Goal: Information Seeking & Learning: Learn about a topic

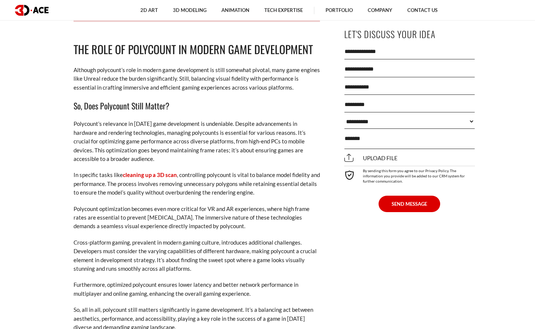
scroll to position [4552, 0]
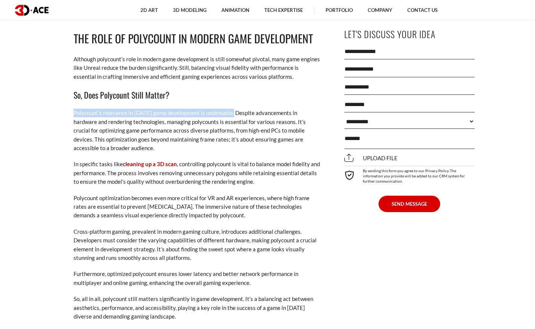
drag, startPoint x: 232, startPoint y: 114, endPoint x: 64, endPoint y: 109, distance: 167.8
copy p "Polycount’s relevance in [DATE] game development is undeniable"
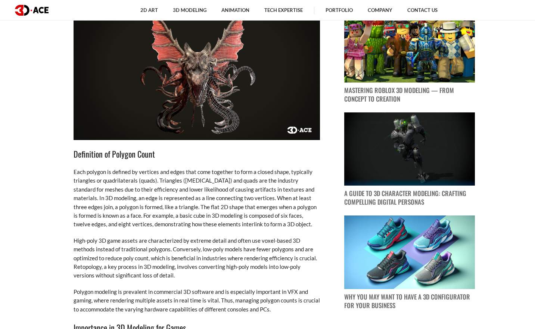
scroll to position [631, 0]
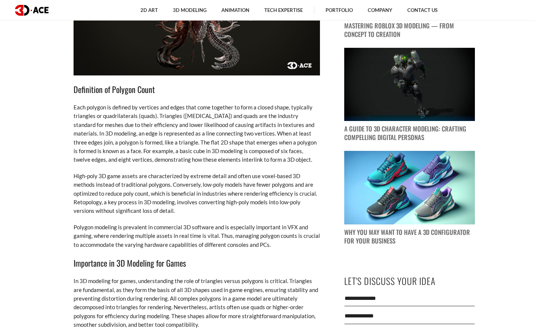
click at [276, 179] on p "High-poly 3D game assets are characterized by extreme detail and often use voxe…" at bounding box center [197, 194] width 247 height 44
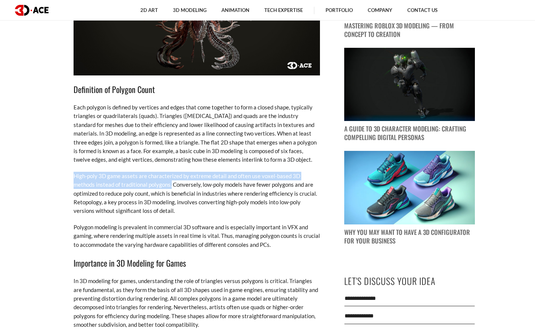
drag, startPoint x: 149, startPoint y: 185, endPoint x: 68, endPoint y: 170, distance: 82.0
copy p "High-poly 3D game assets are characterized by extreme detail and often use voxe…"
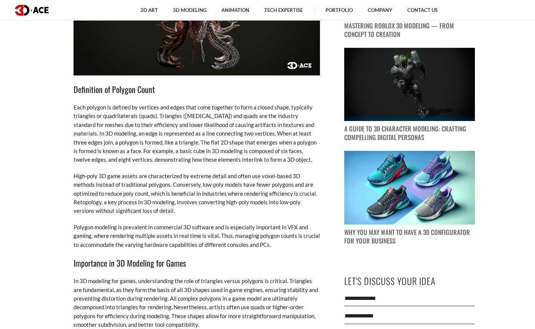
click at [288, 160] on p "Each polygon is defined by vertices and edges that come together to form a clos…" at bounding box center [197, 133] width 247 height 61
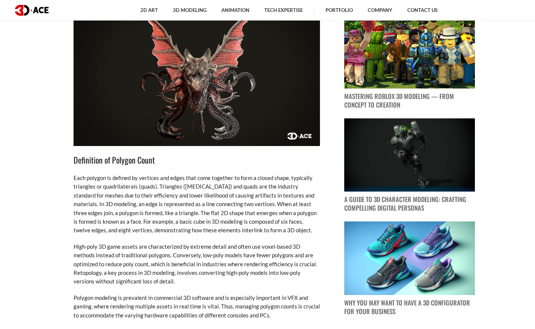
scroll to position [562, 0]
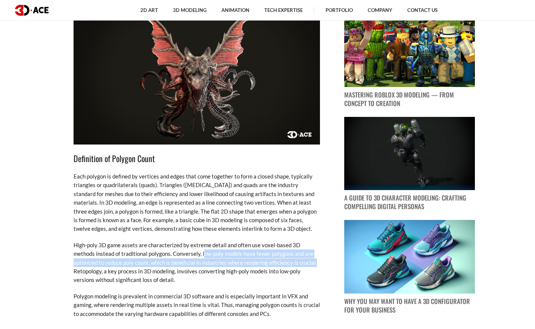
drag, startPoint x: 181, startPoint y: 254, endPoint x: 295, endPoint y: 267, distance: 115.0
click at [295, 267] on p "High-poly 3D game assets are characterized by extreme detail and often use voxe…" at bounding box center [197, 263] width 247 height 44
copy p "ow-poly models have fewer polygons and are optimized to reduce poly count, whic…"
